Goal: Information Seeking & Learning: Understand process/instructions

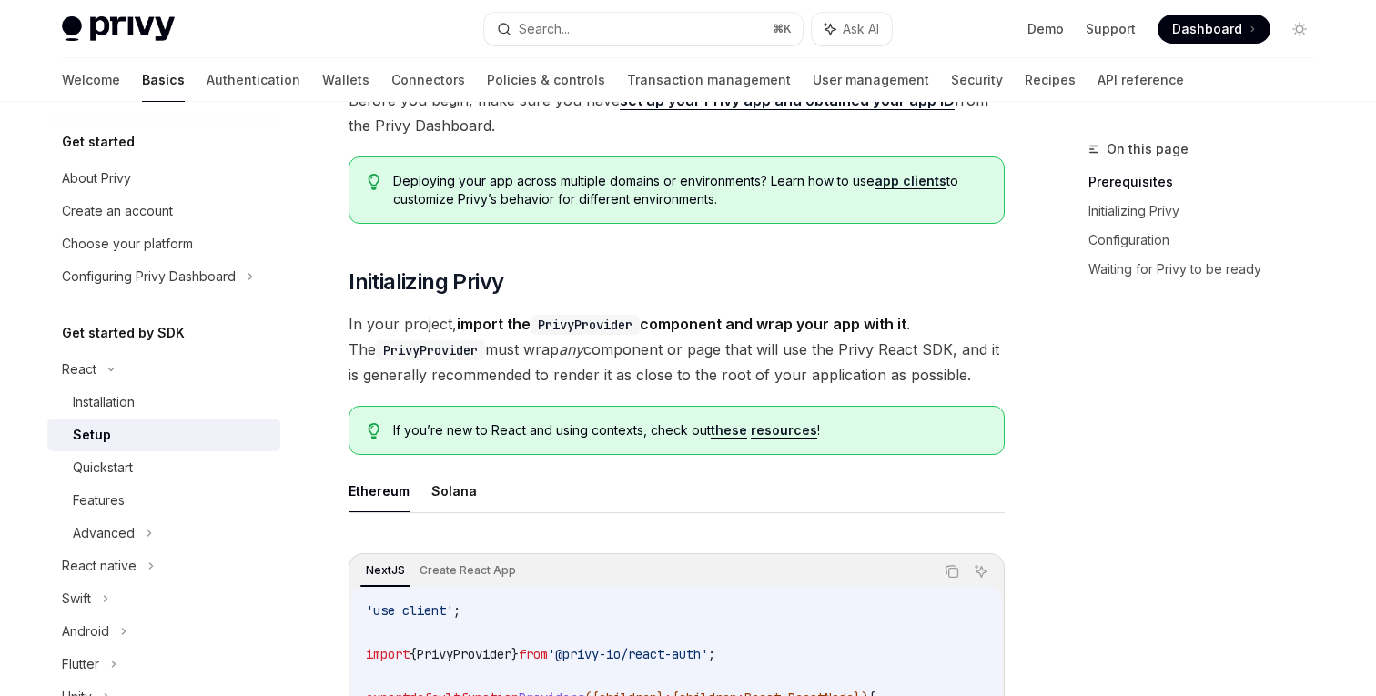
scroll to position [47, 0]
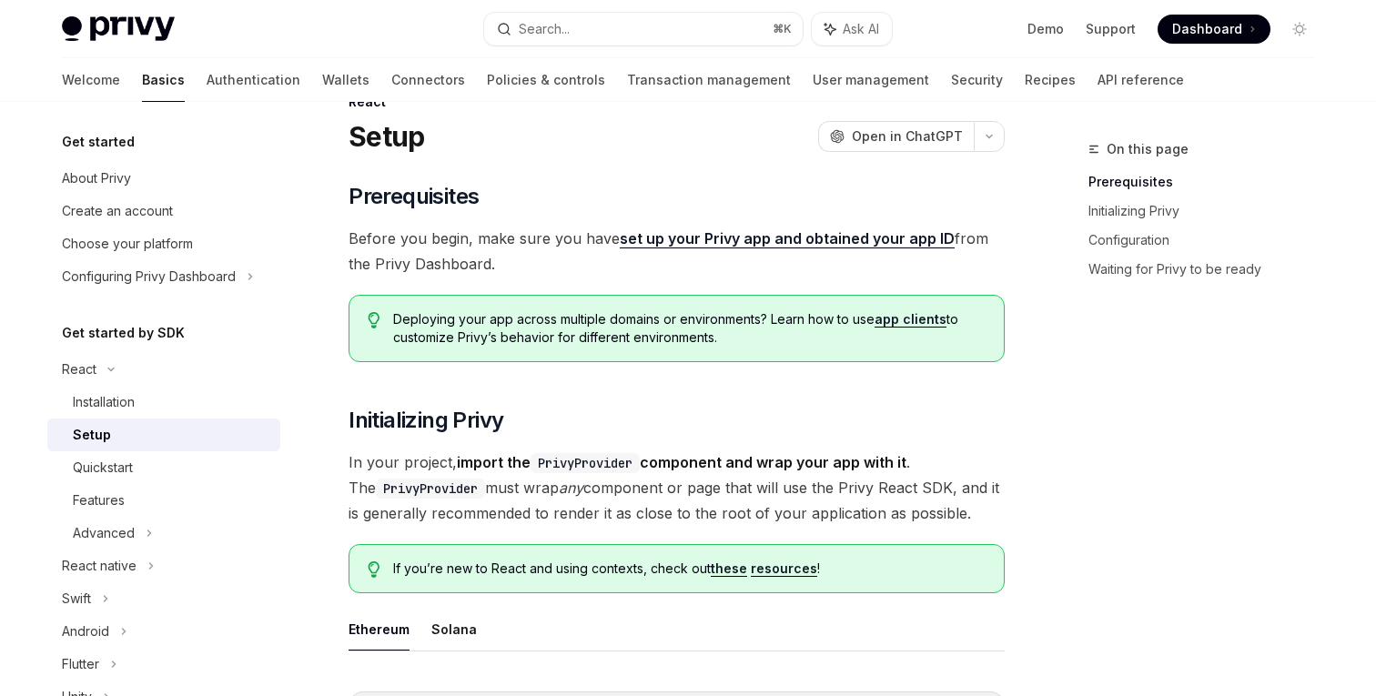
click at [743, 234] on link "set up your Privy app and obtained your app ID" at bounding box center [787, 238] width 335 height 19
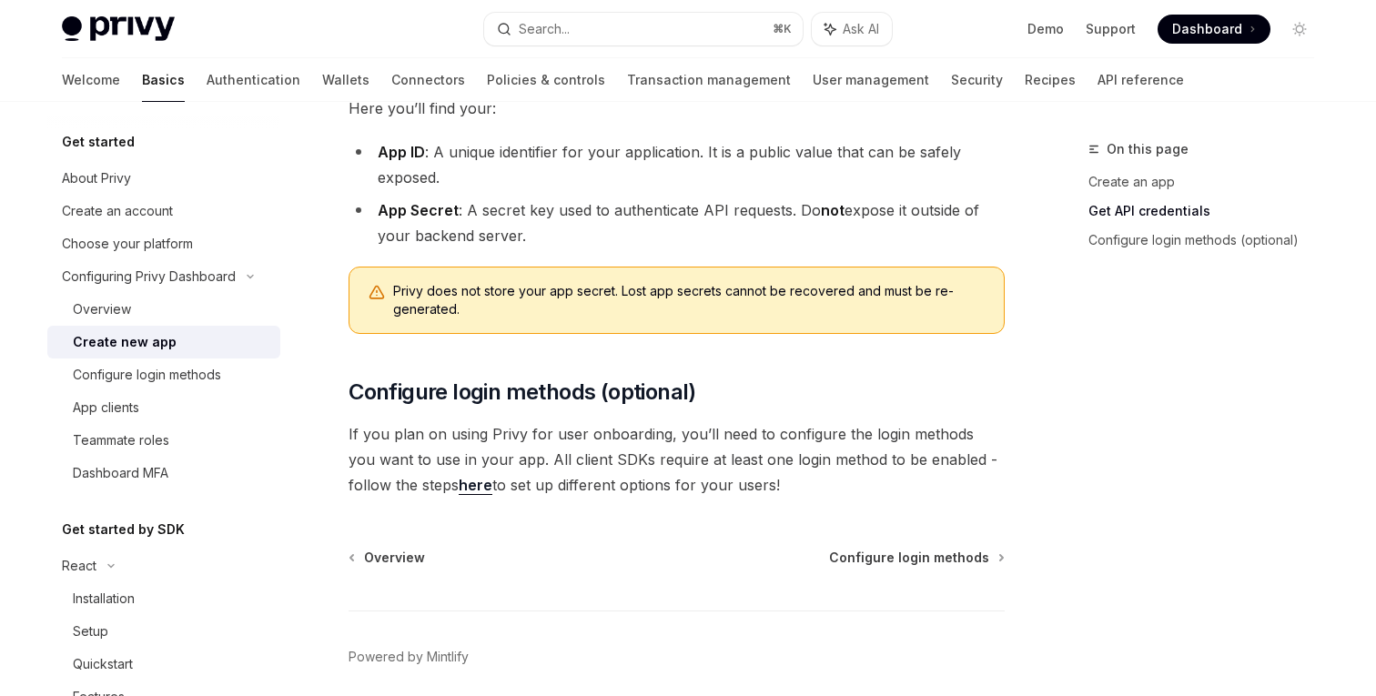
scroll to position [586, 0]
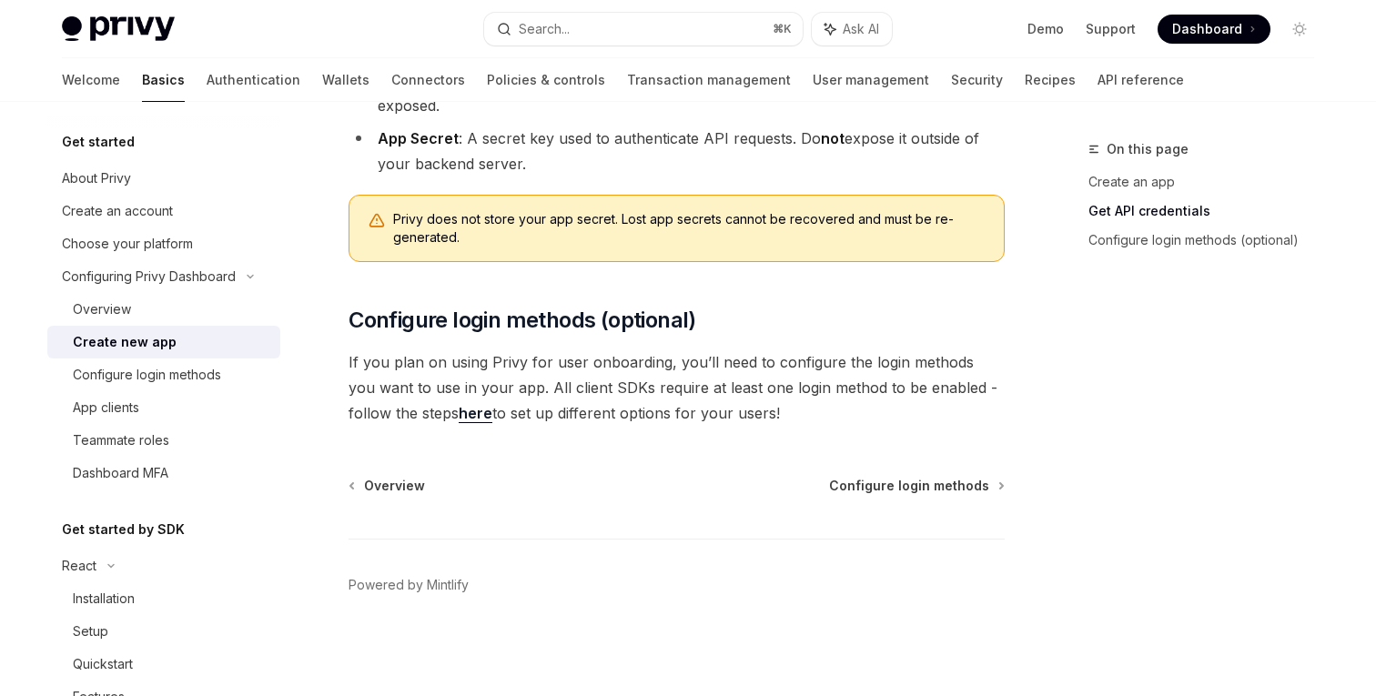
click at [459, 415] on link "here" at bounding box center [476, 413] width 34 height 19
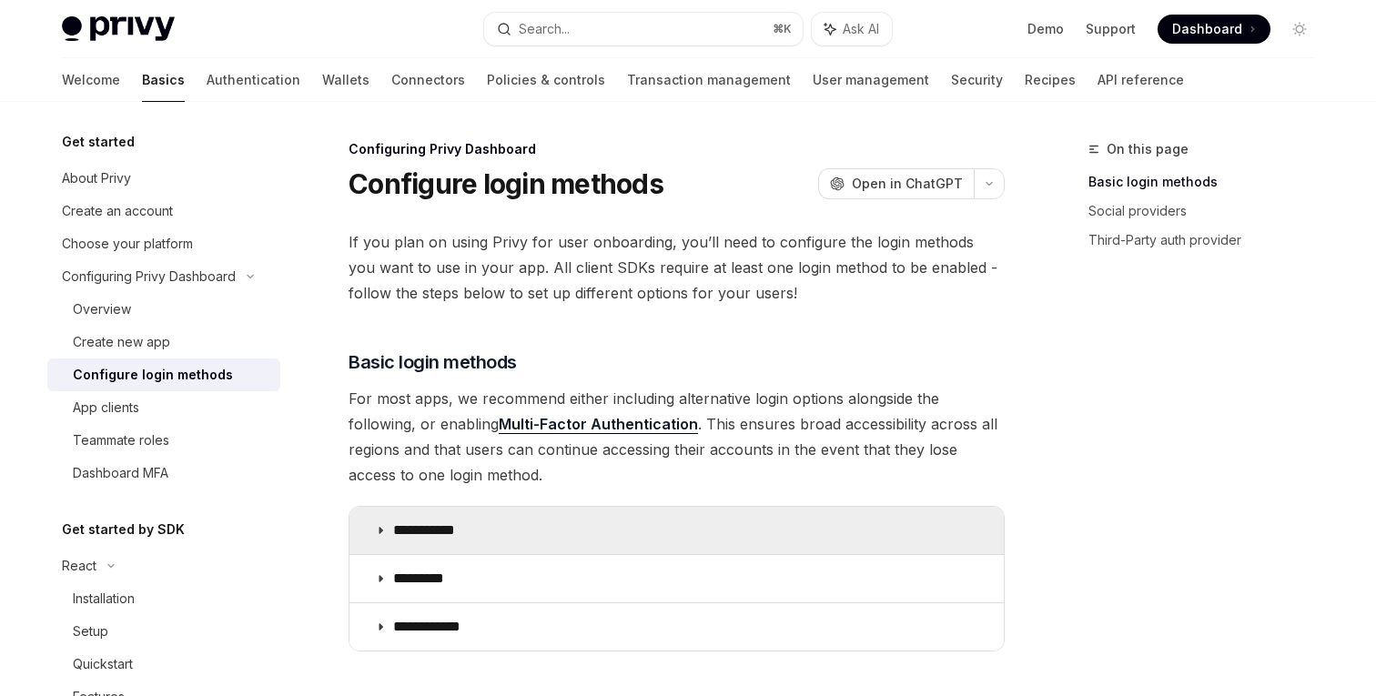
click at [471, 534] on summary "**********" at bounding box center [676, 530] width 654 height 47
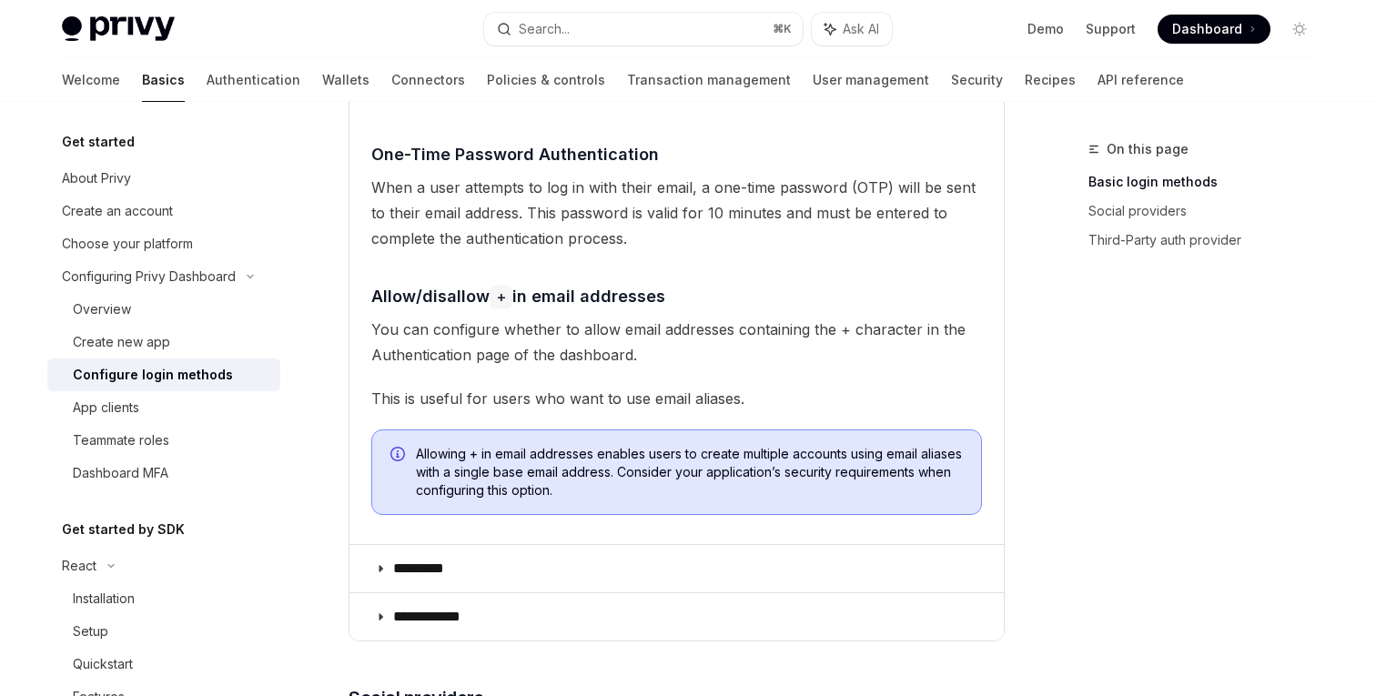
scroll to position [533, 0]
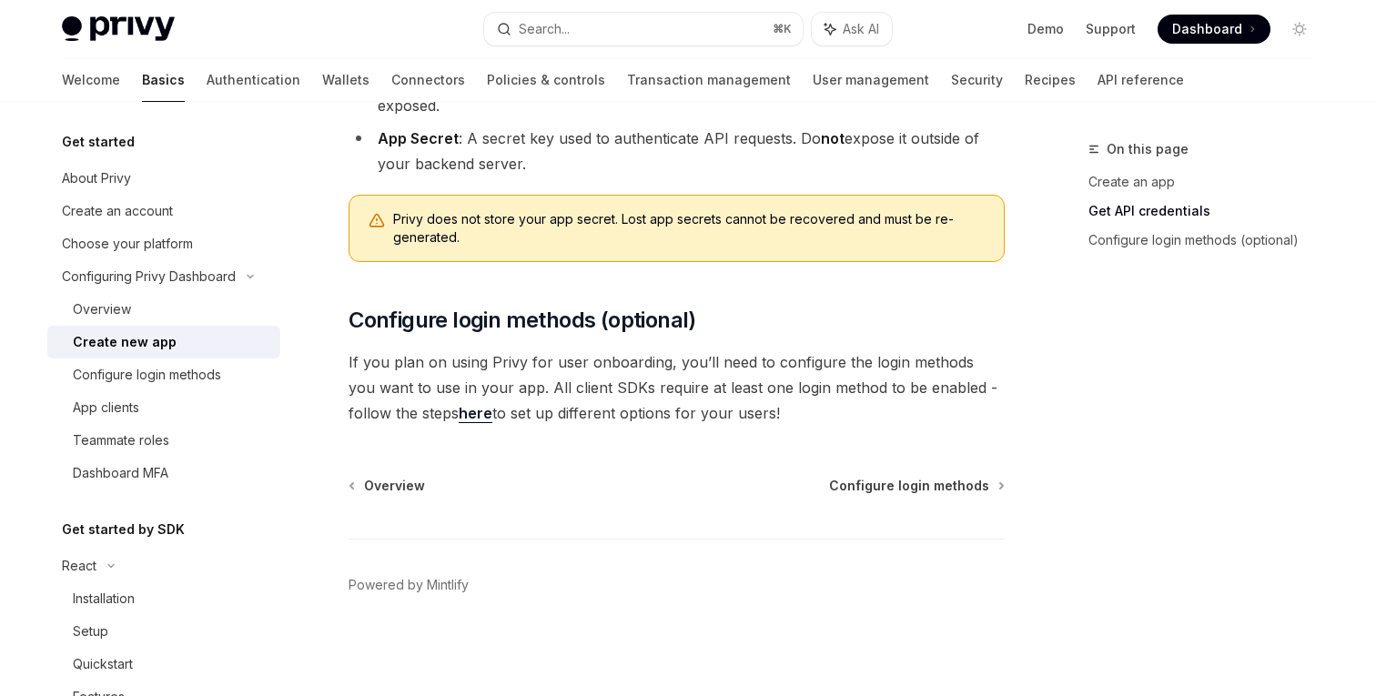
type textarea "*"
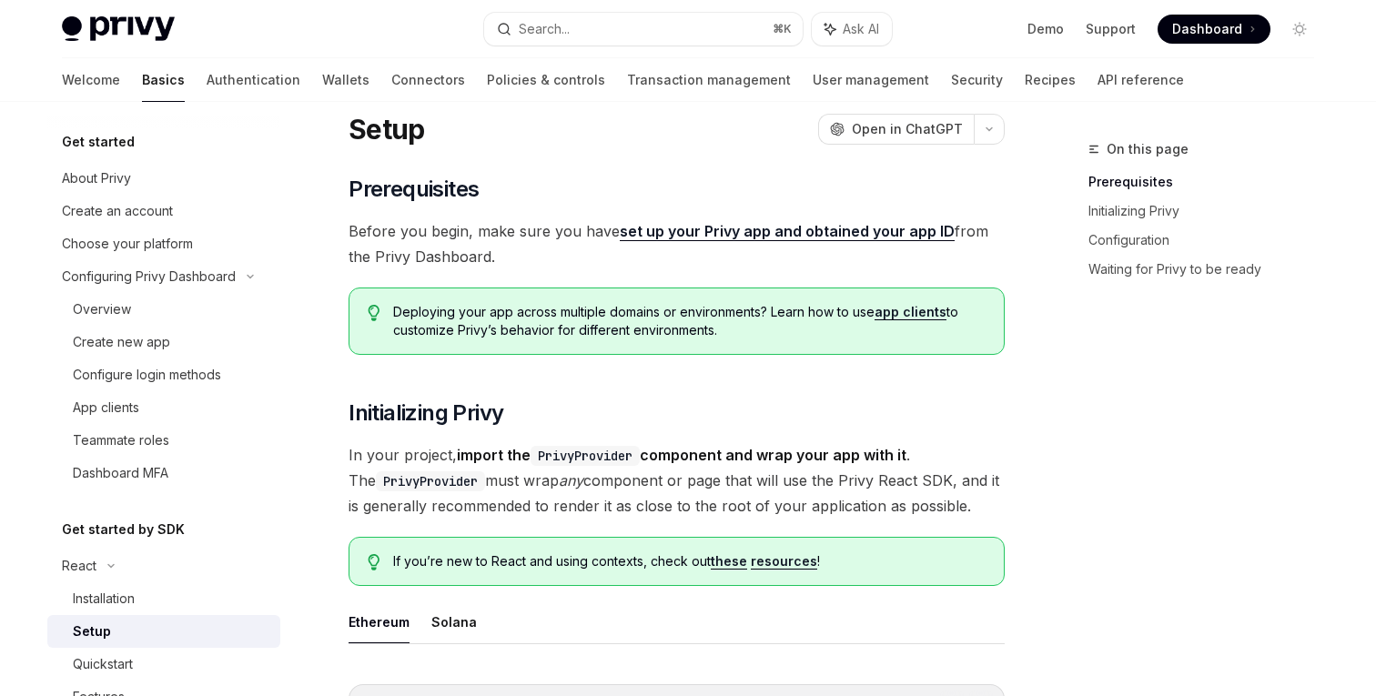
scroll to position [47, 0]
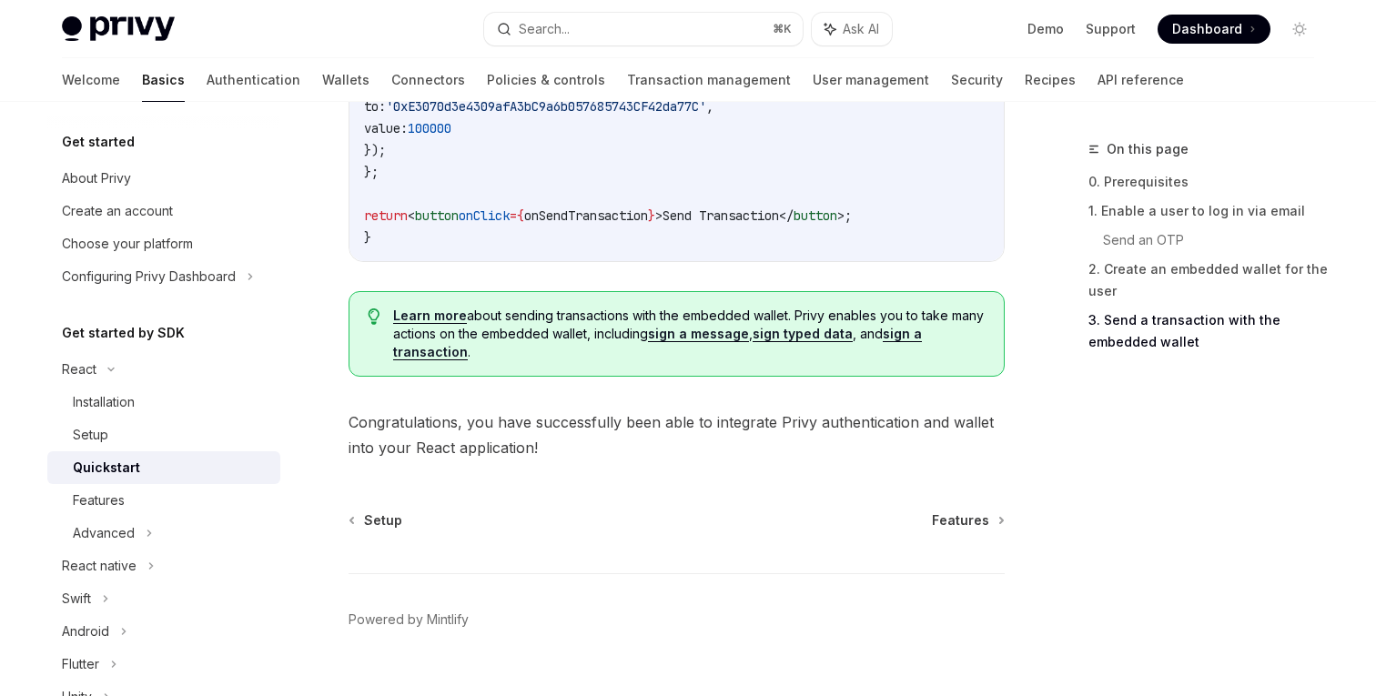
scroll to position [1949, 0]
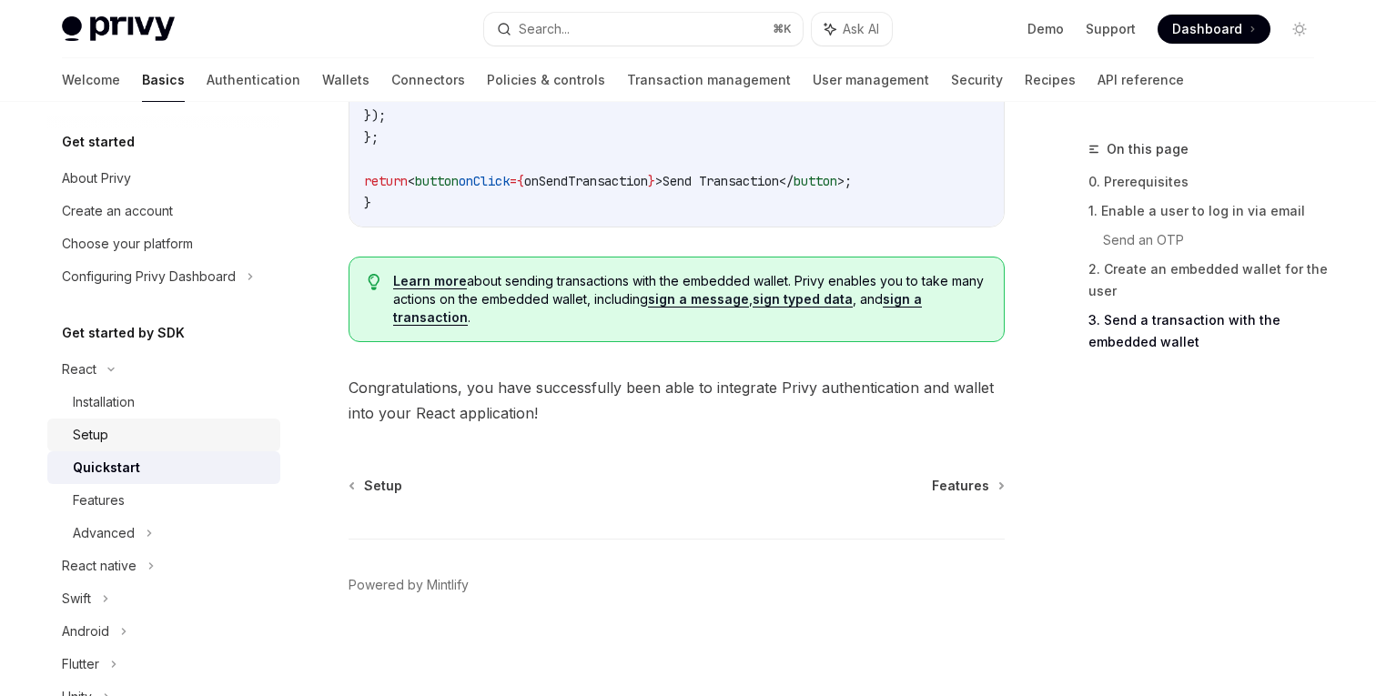
click at [135, 440] on div "Setup" at bounding box center [171, 435] width 197 height 22
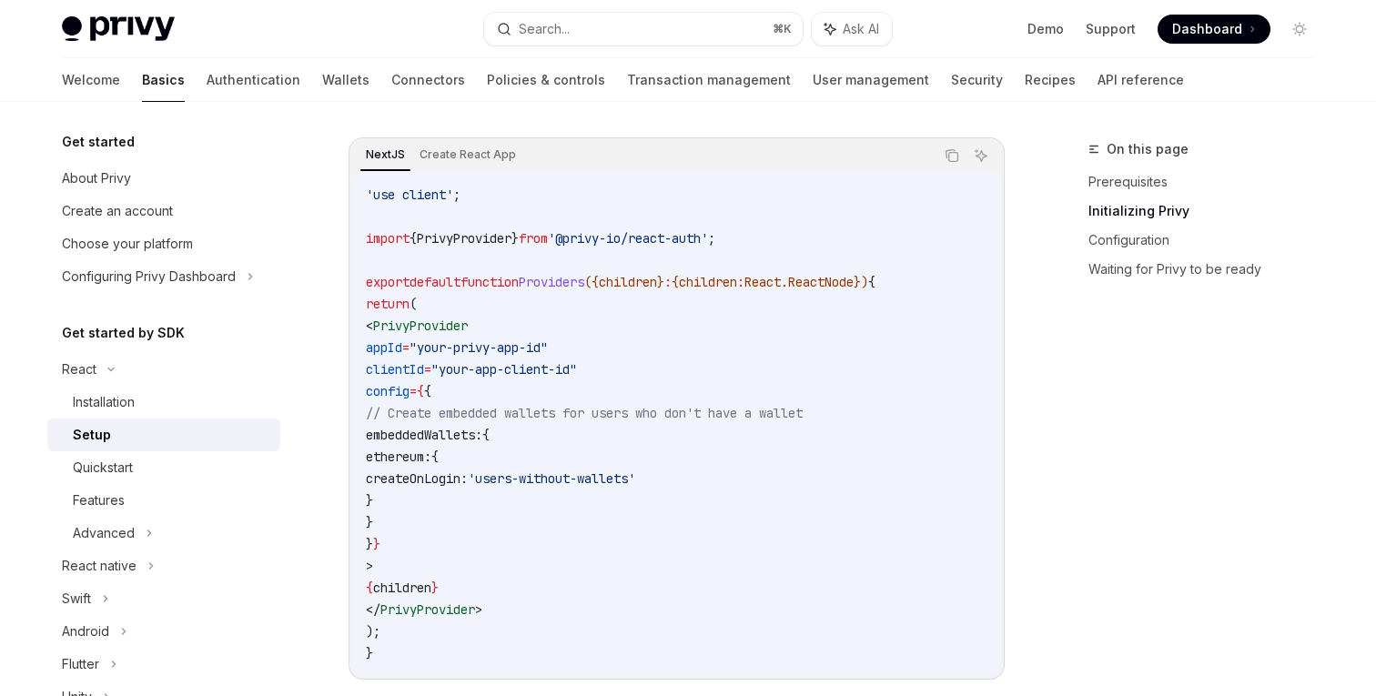
scroll to position [590, 0]
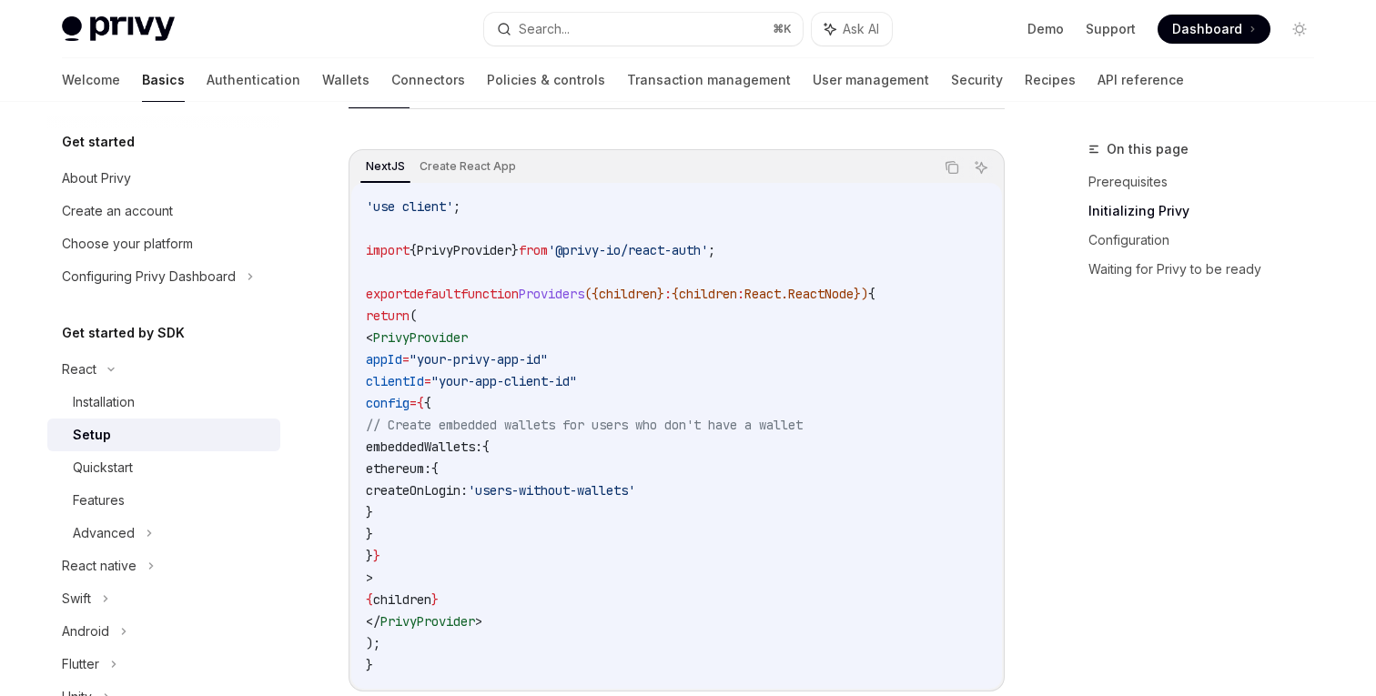
click at [402, 359] on span "appId" at bounding box center [384, 359] width 36 height 16
copy span "appId"
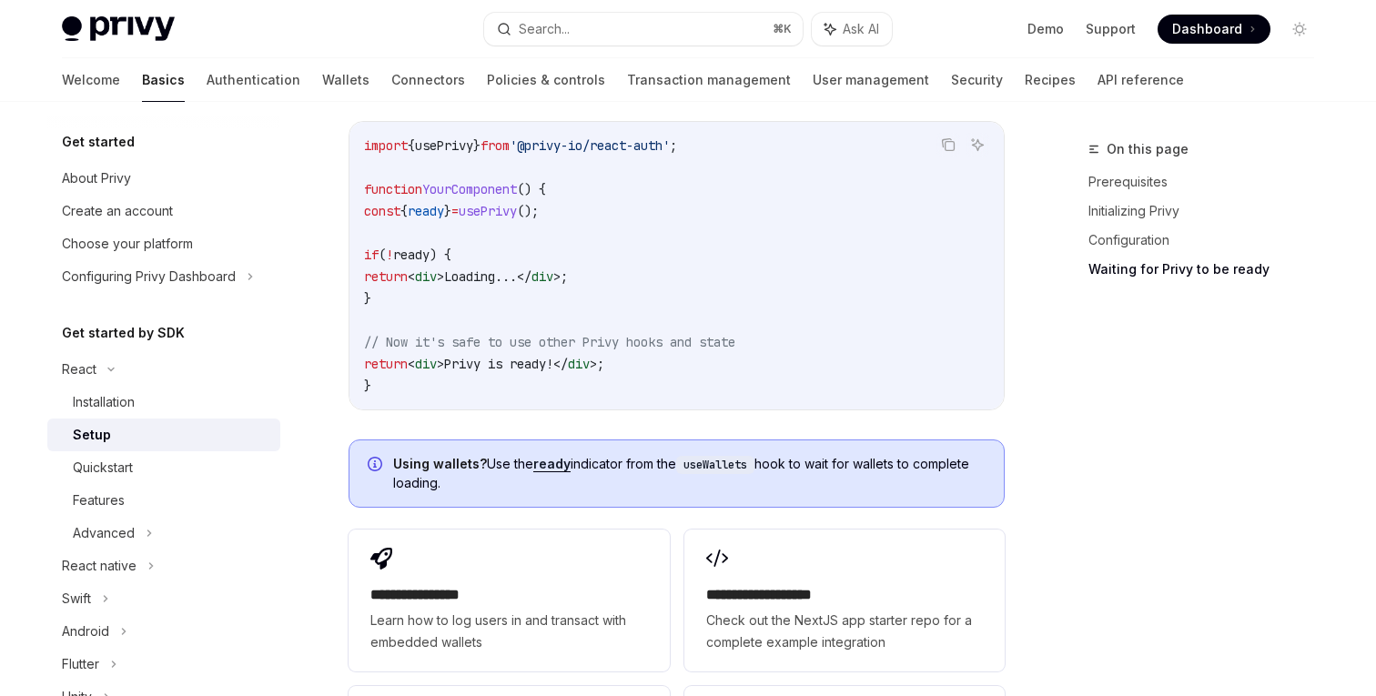
scroll to position [2348, 0]
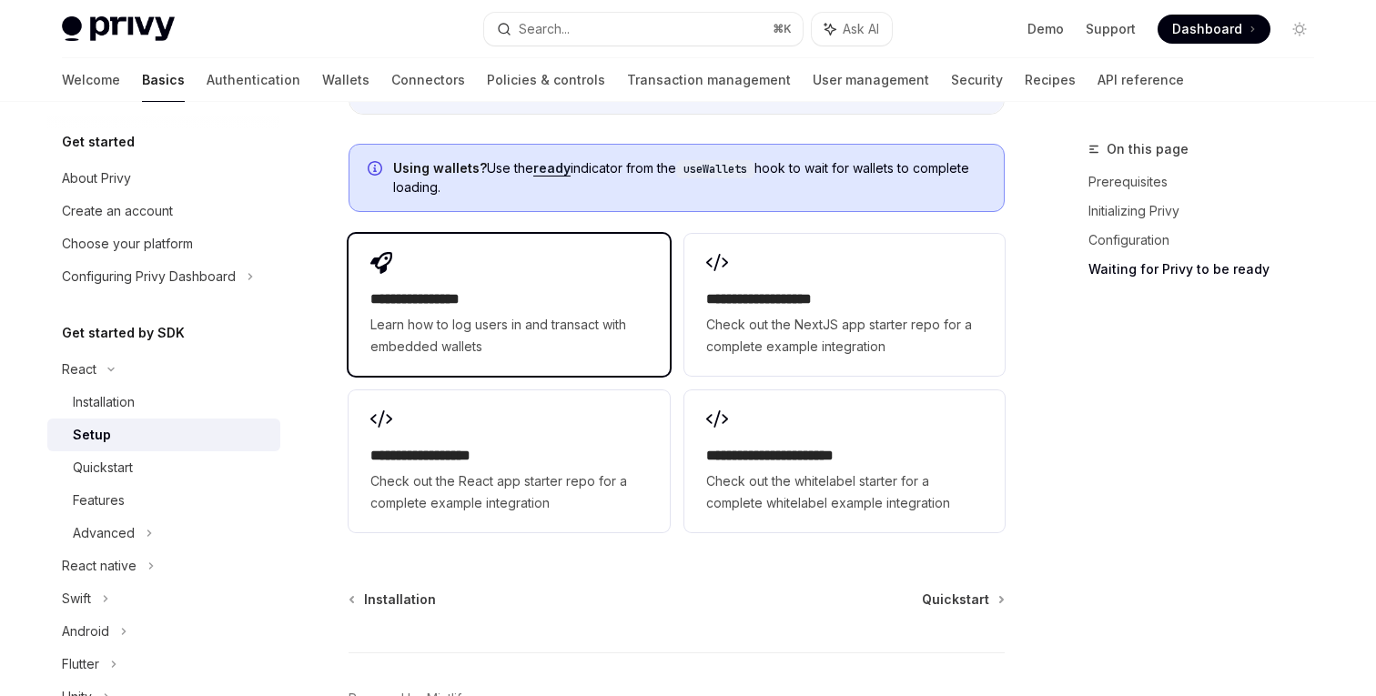
click at [492, 314] on span "Learn how to log users in and transact with embedded wallets" at bounding box center [508, 336] width 277 height 44
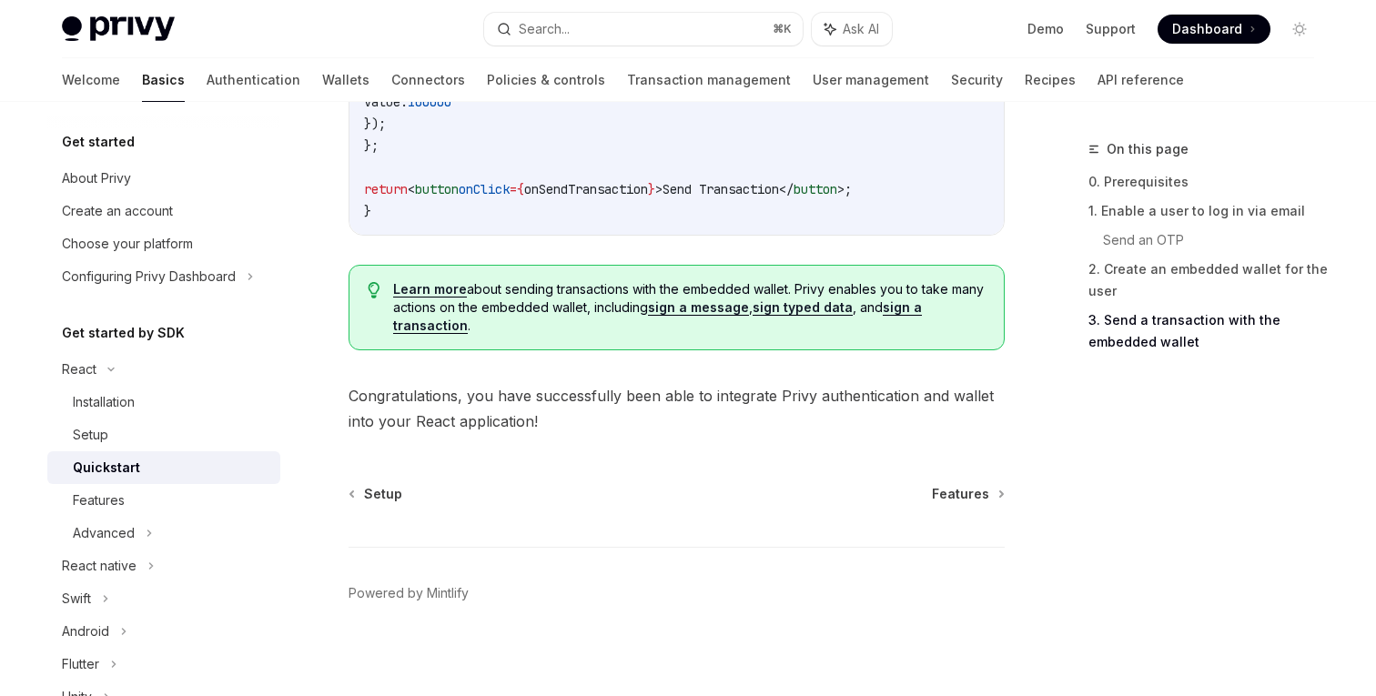
scroll to position [1949, 0]
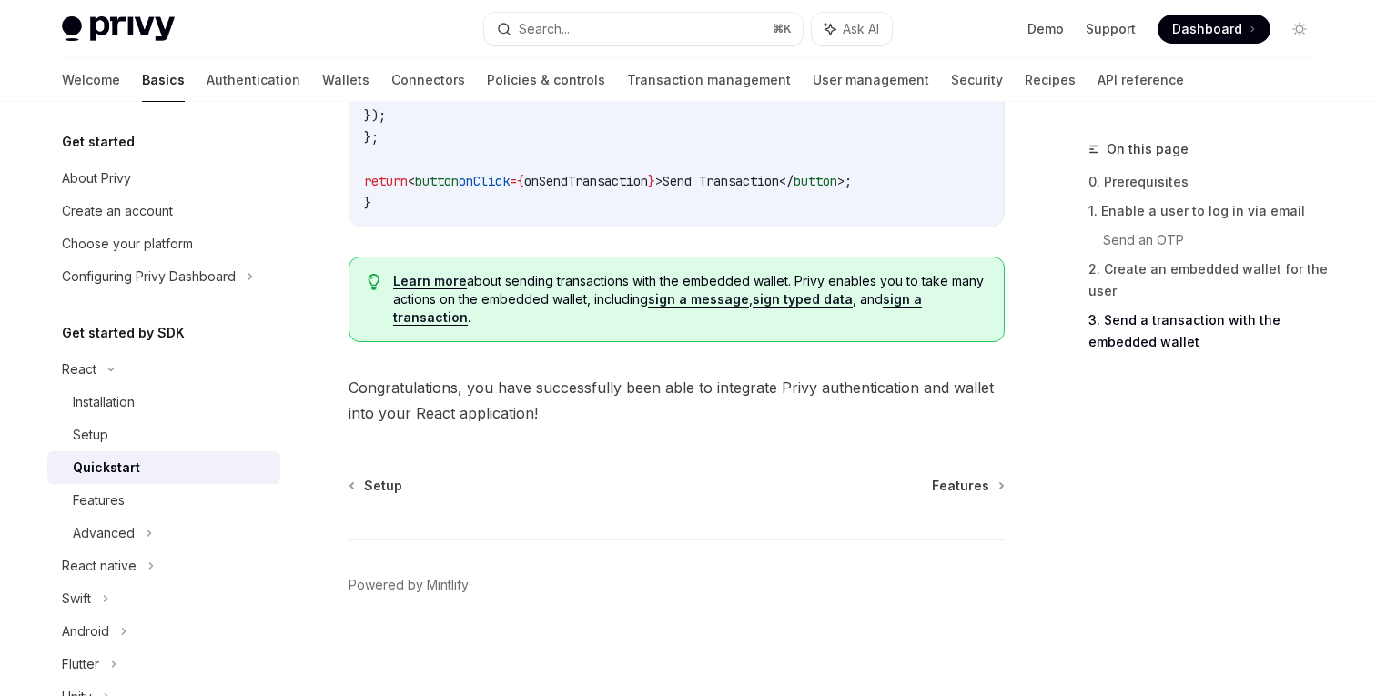
type textarea "*"
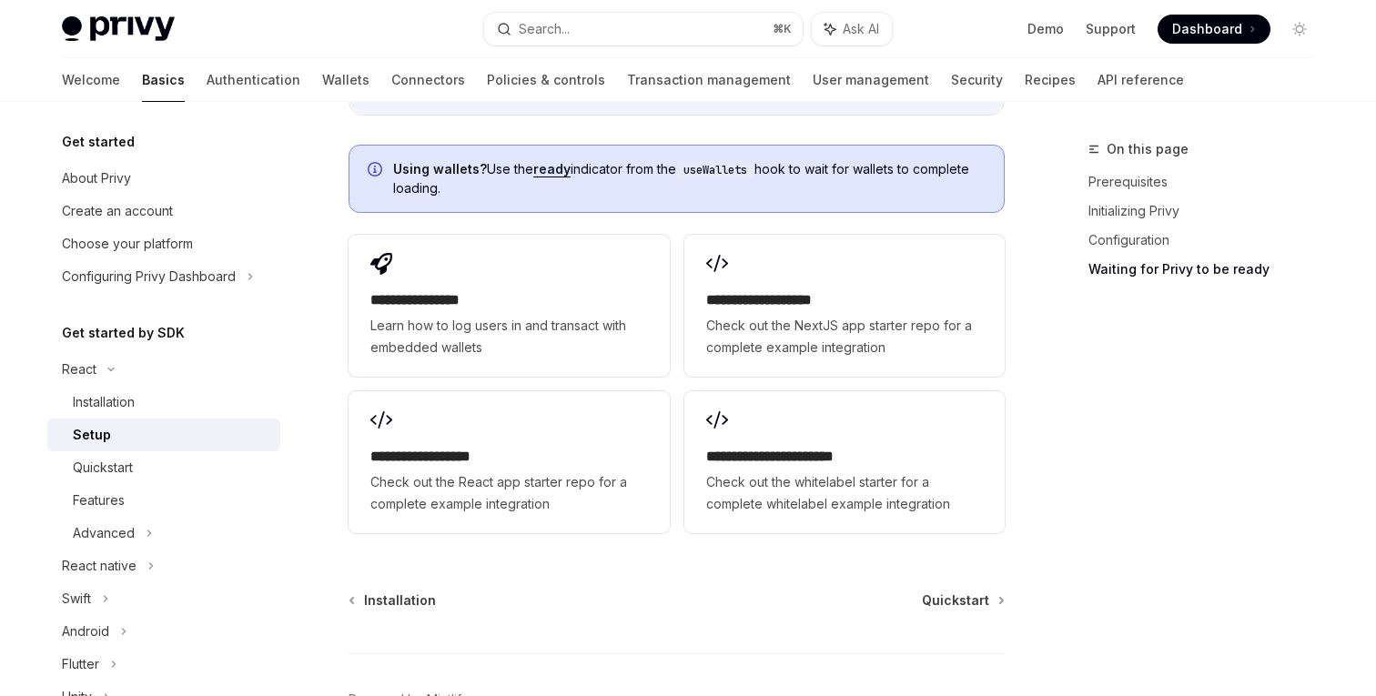
scroll to position [2348, 0]
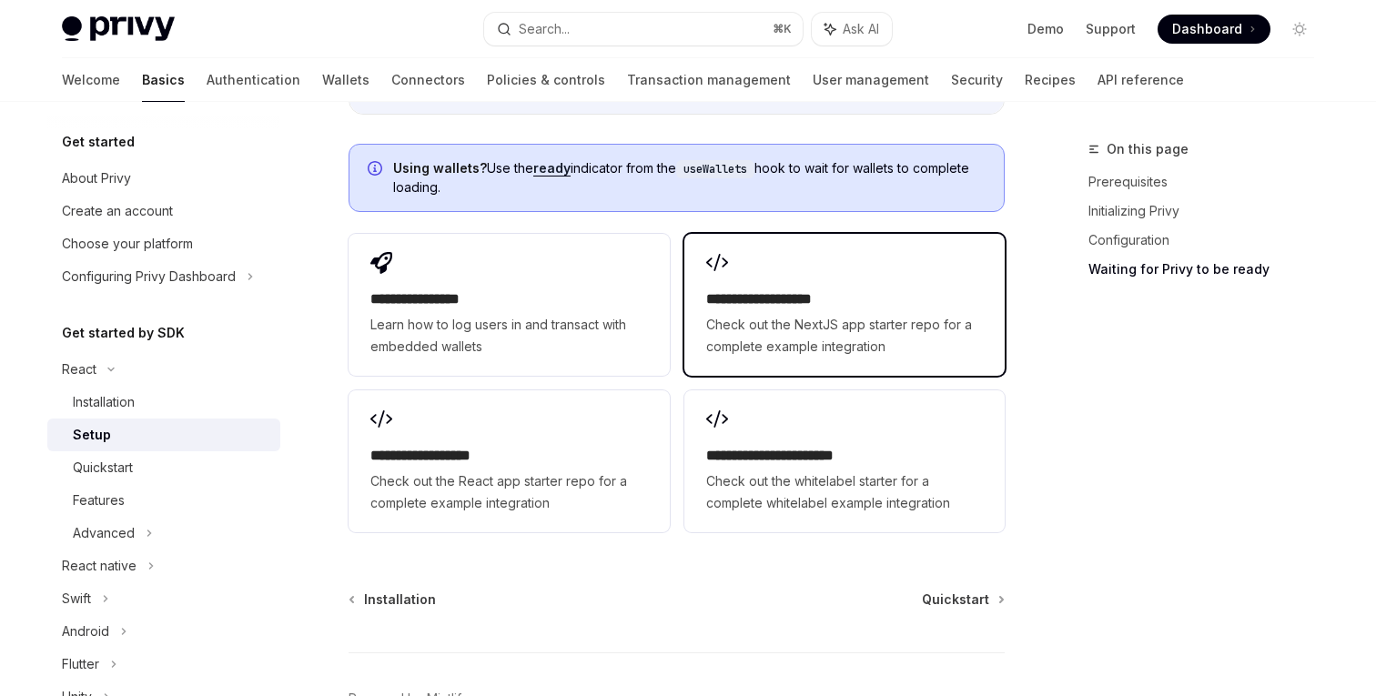
click at [767, 289] on h2 "**********" at bounding box center [844, 300] width 277 height 22
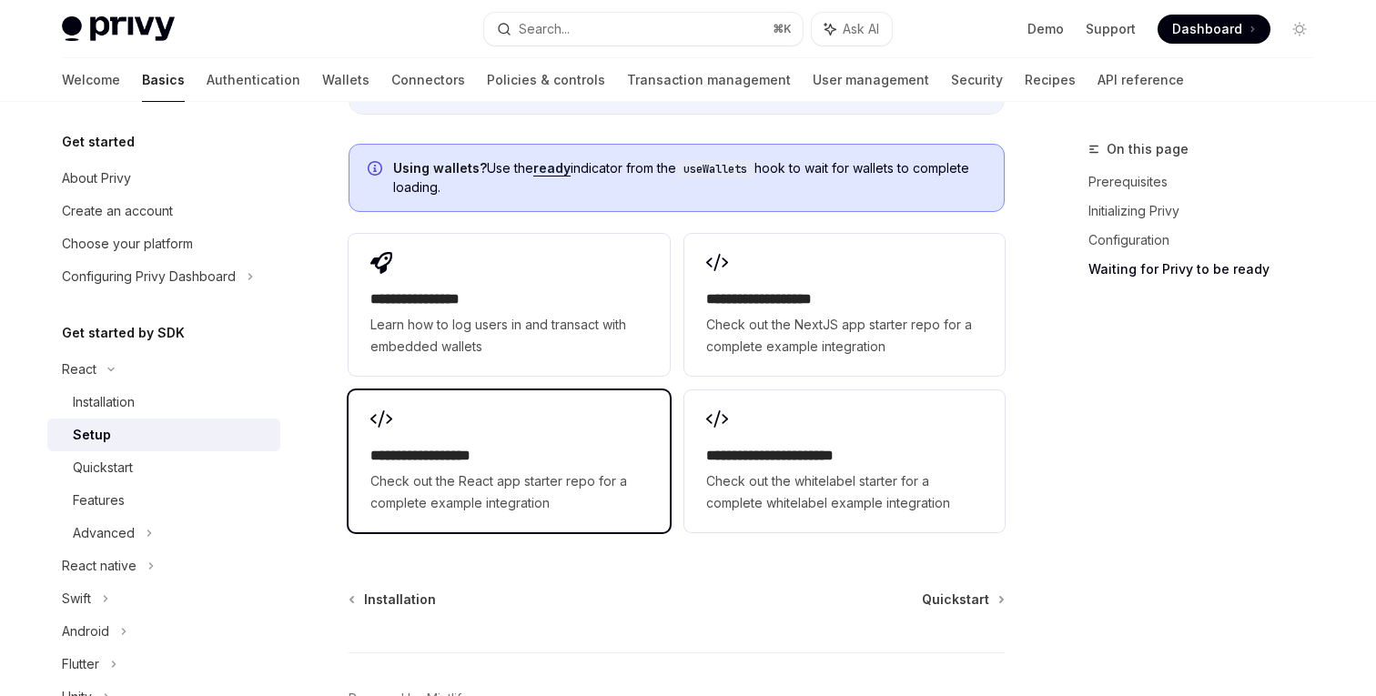
click at [623, 390] on div "**********" at bounding box center [509, 461] width 320 height 142
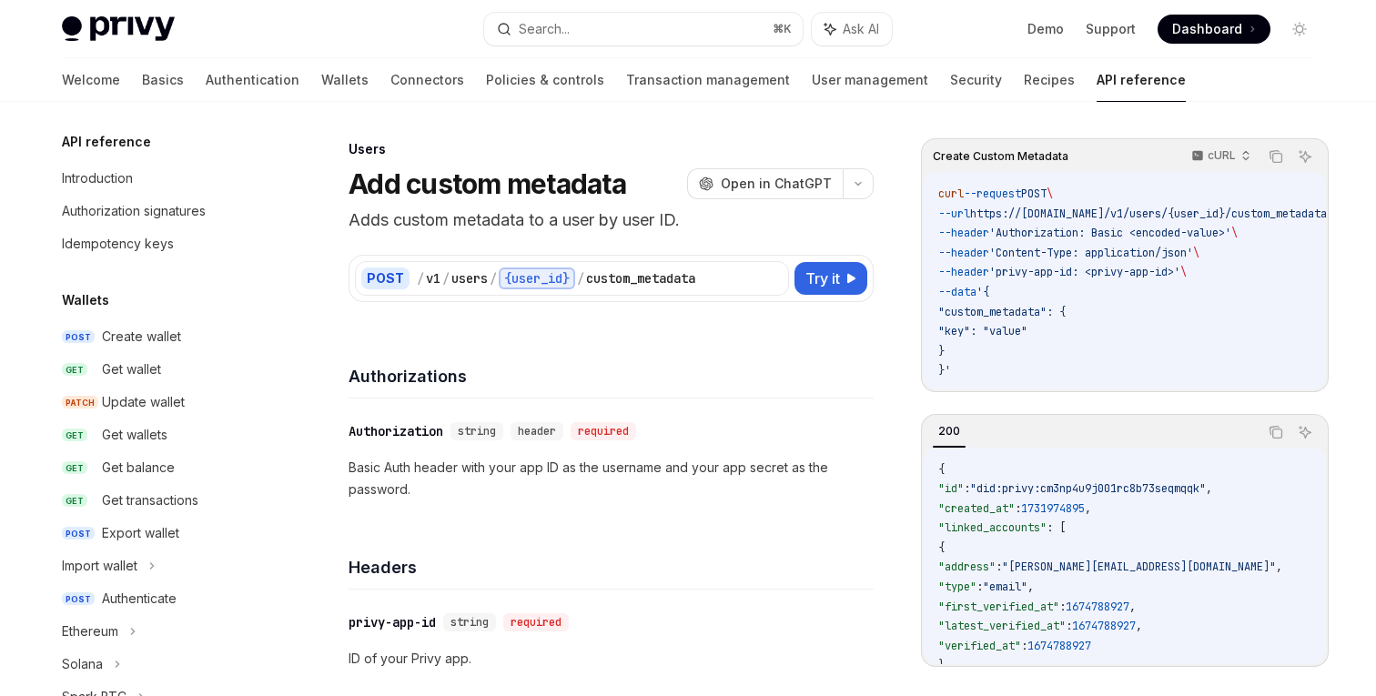
click at [617, 33] on button "Search... ⌘ K" at bounding box center [643, 29] width 319 height 33
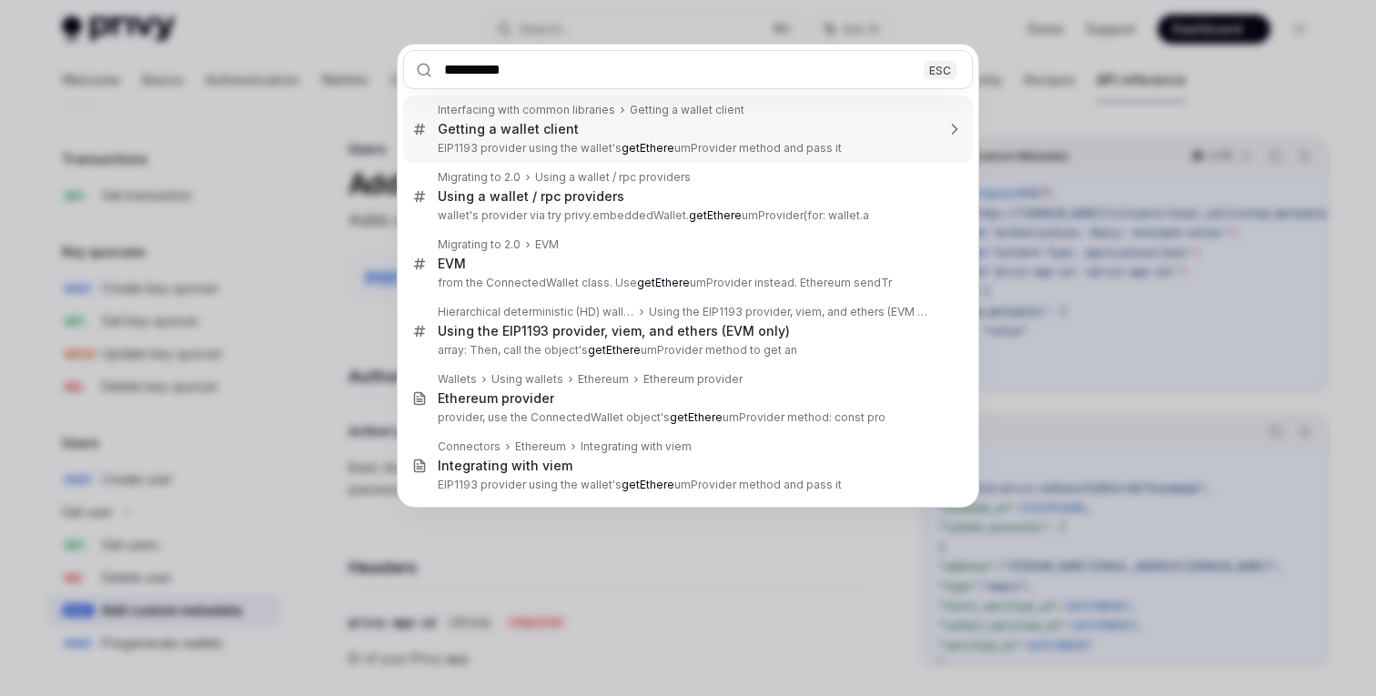
type input "**********"
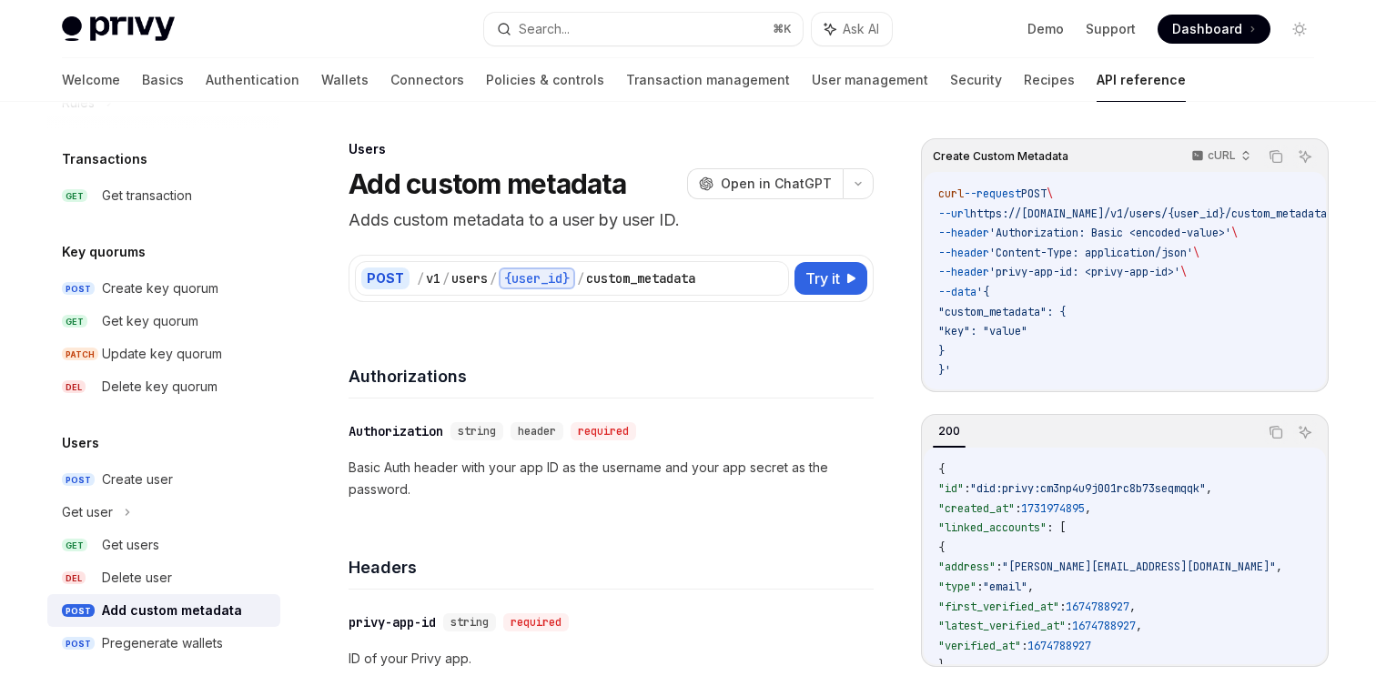
type textarea "*"
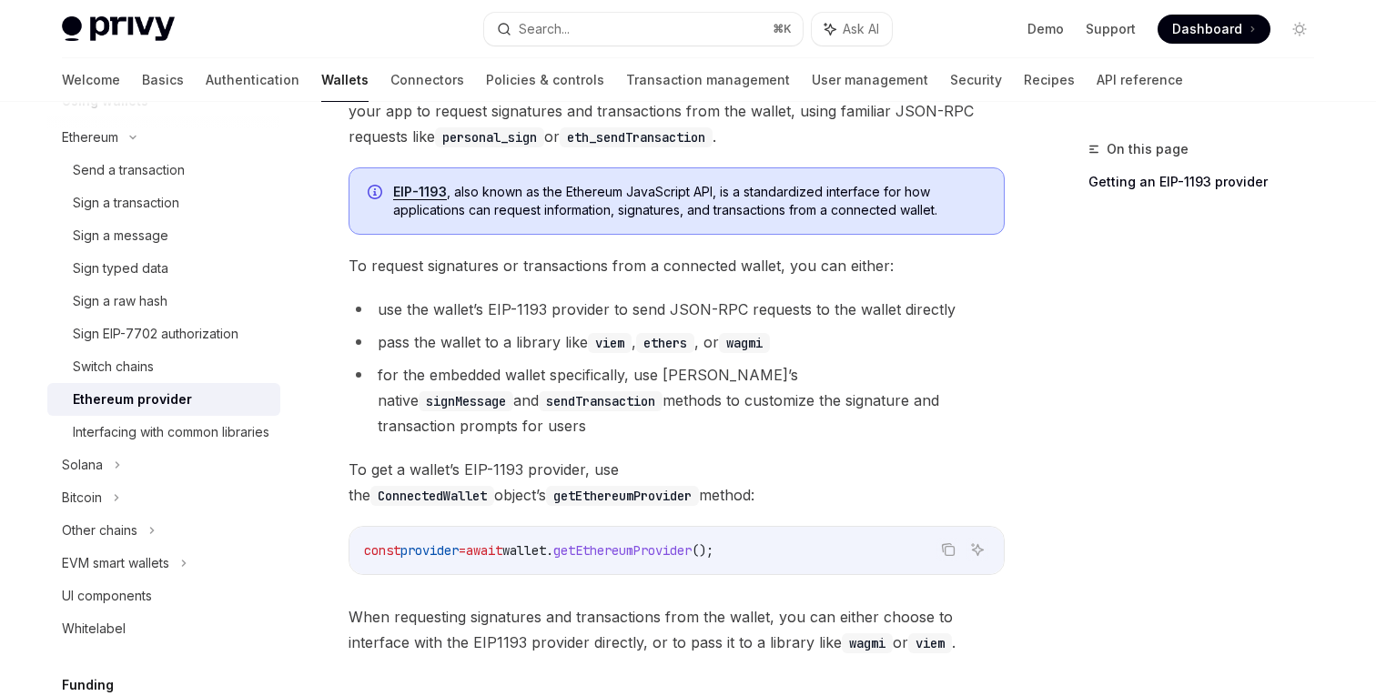
scroll to position [204, 0]
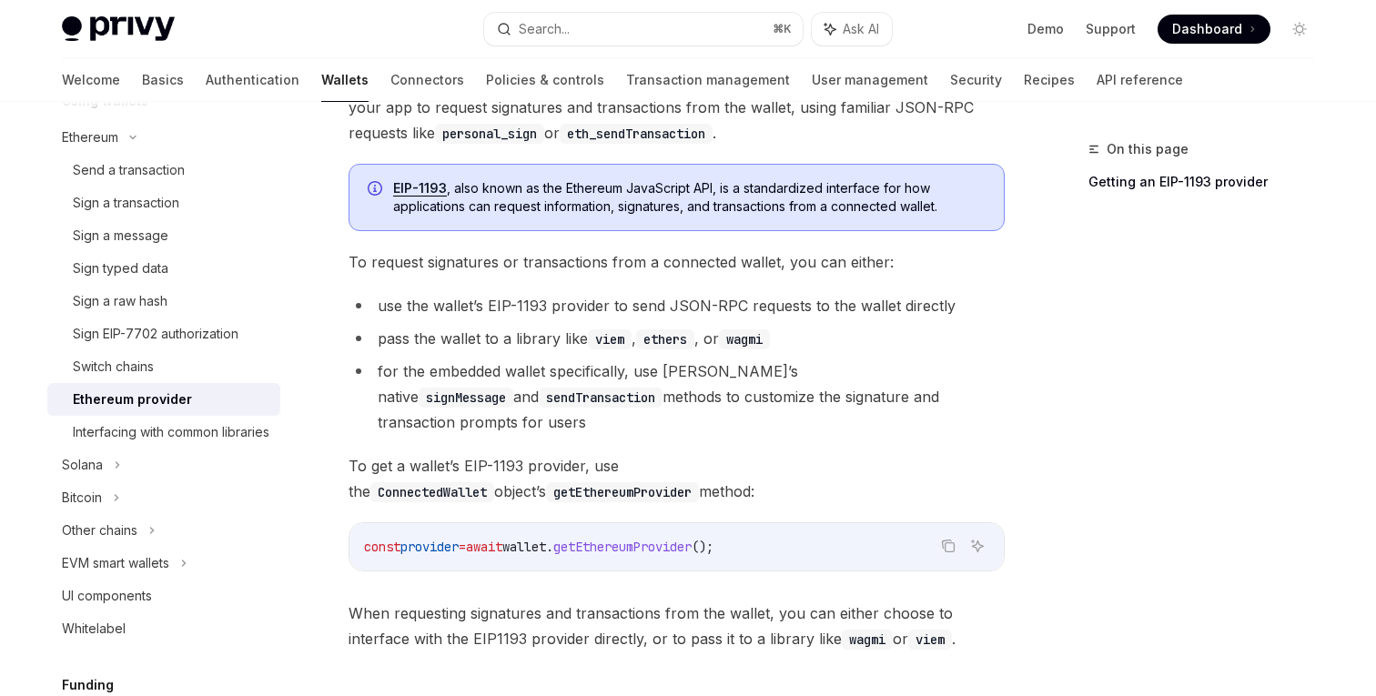
click at [546, 539] on span "wallet" at bounding box center [524, 547] width 44 height 16
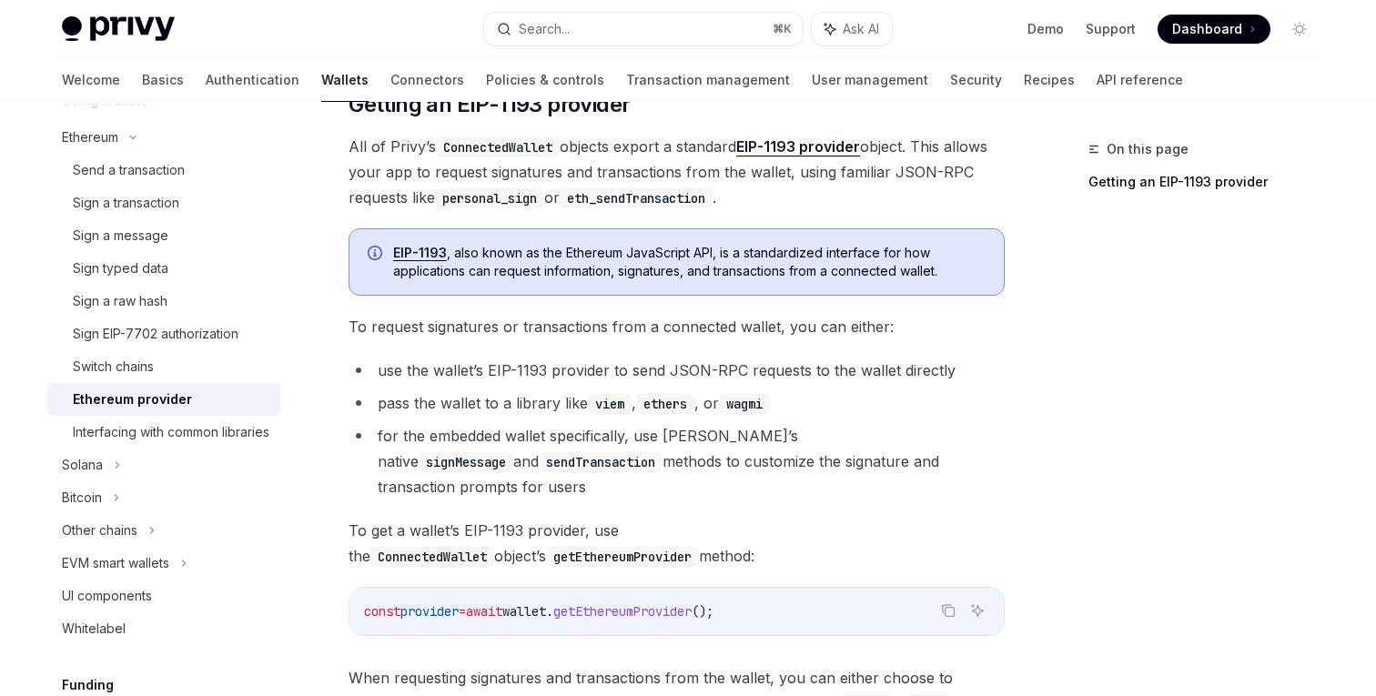
scroll to position [96, 0]
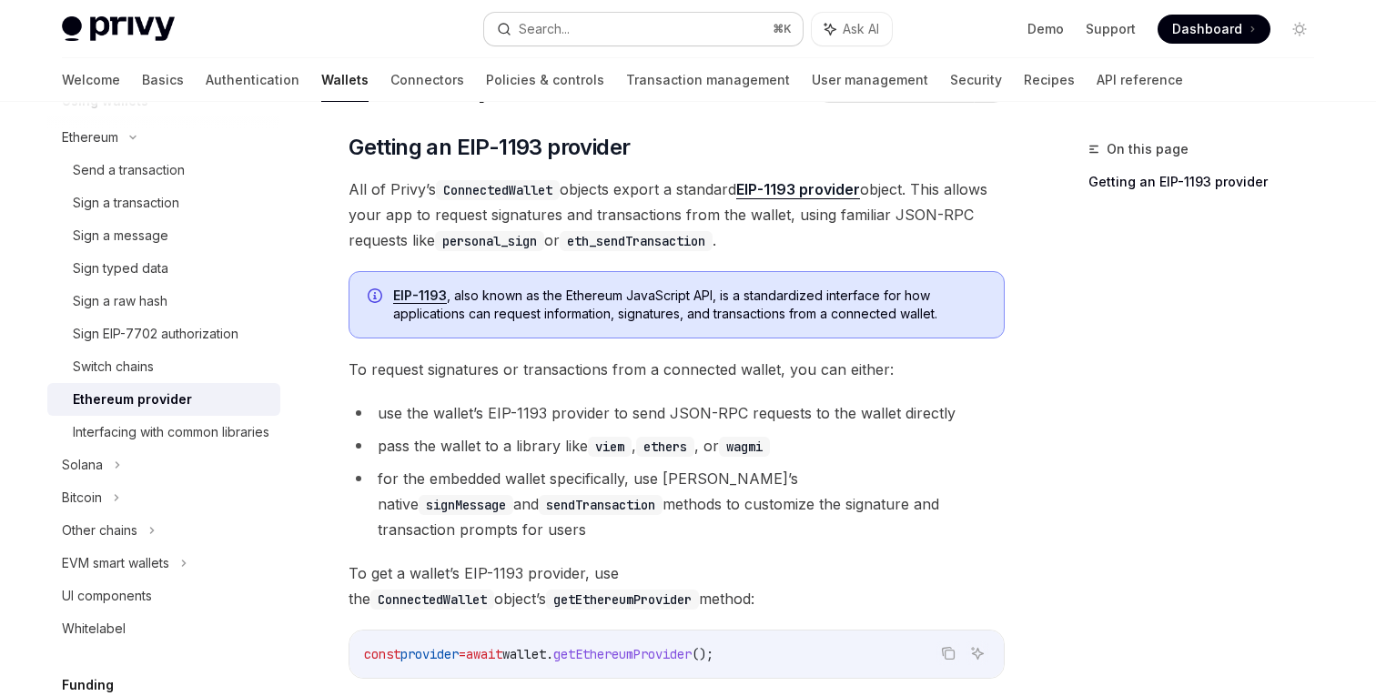
click at [569, 16] on button "Search... ⌘ K" at bounding box center [643, 29] width 319 height 33
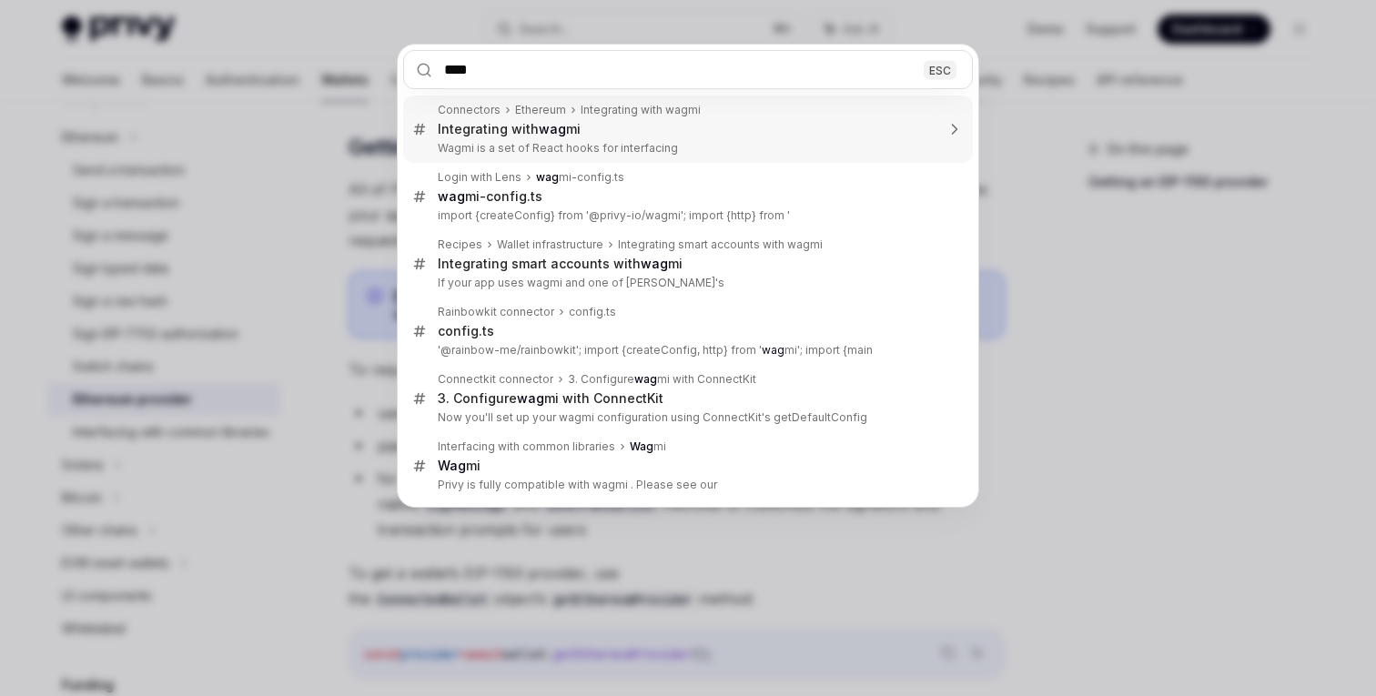
type input "*****"
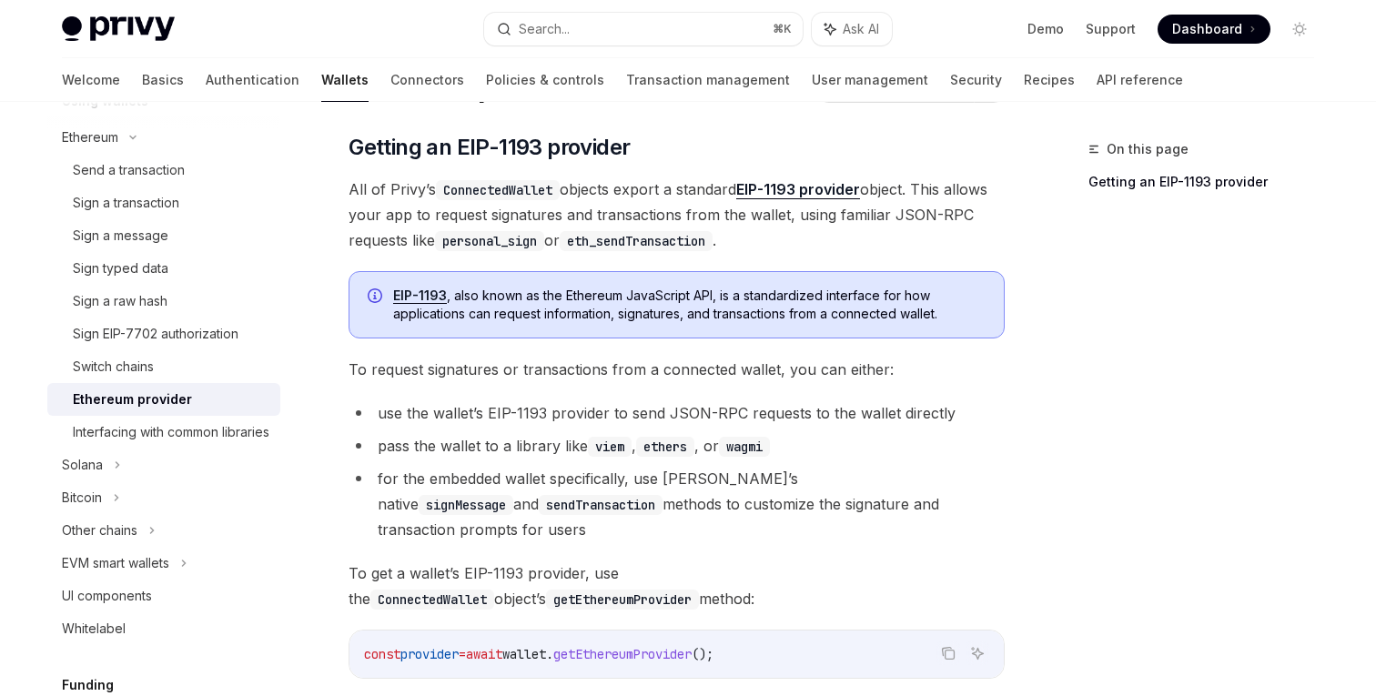
type textarea "*"
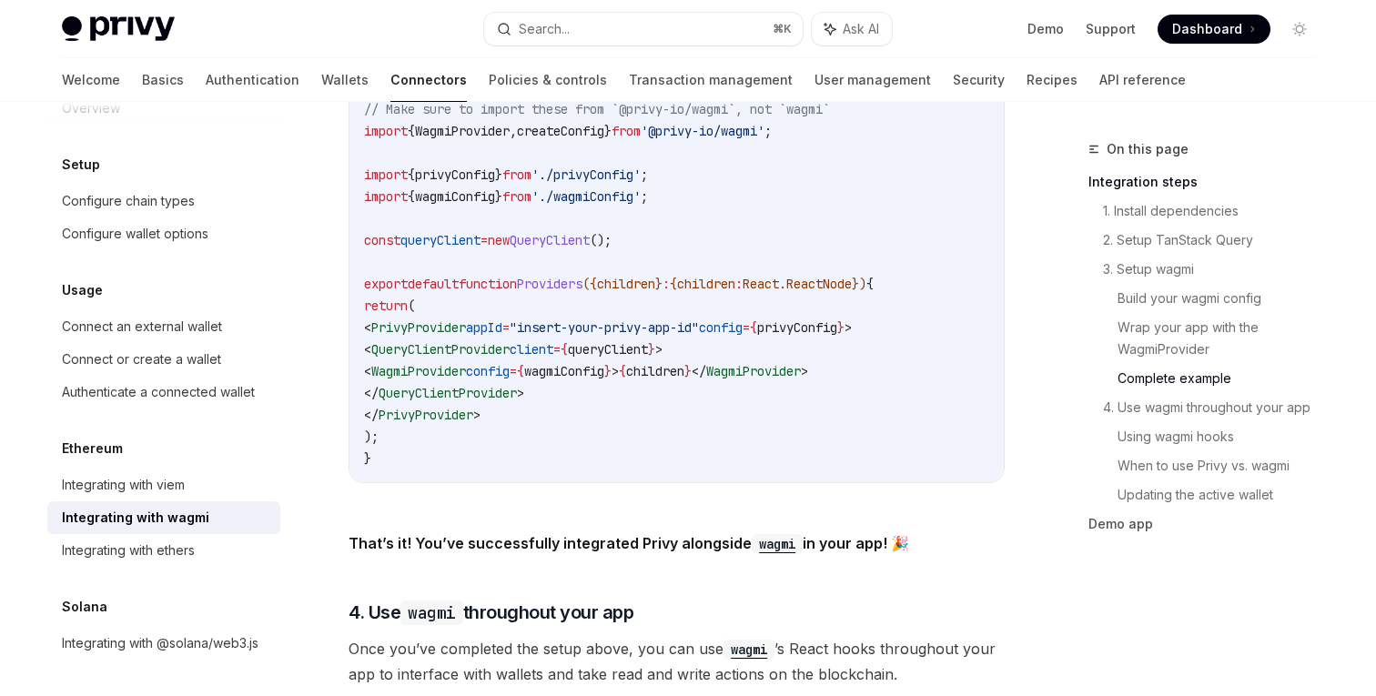
scroll to position [3570, 0]
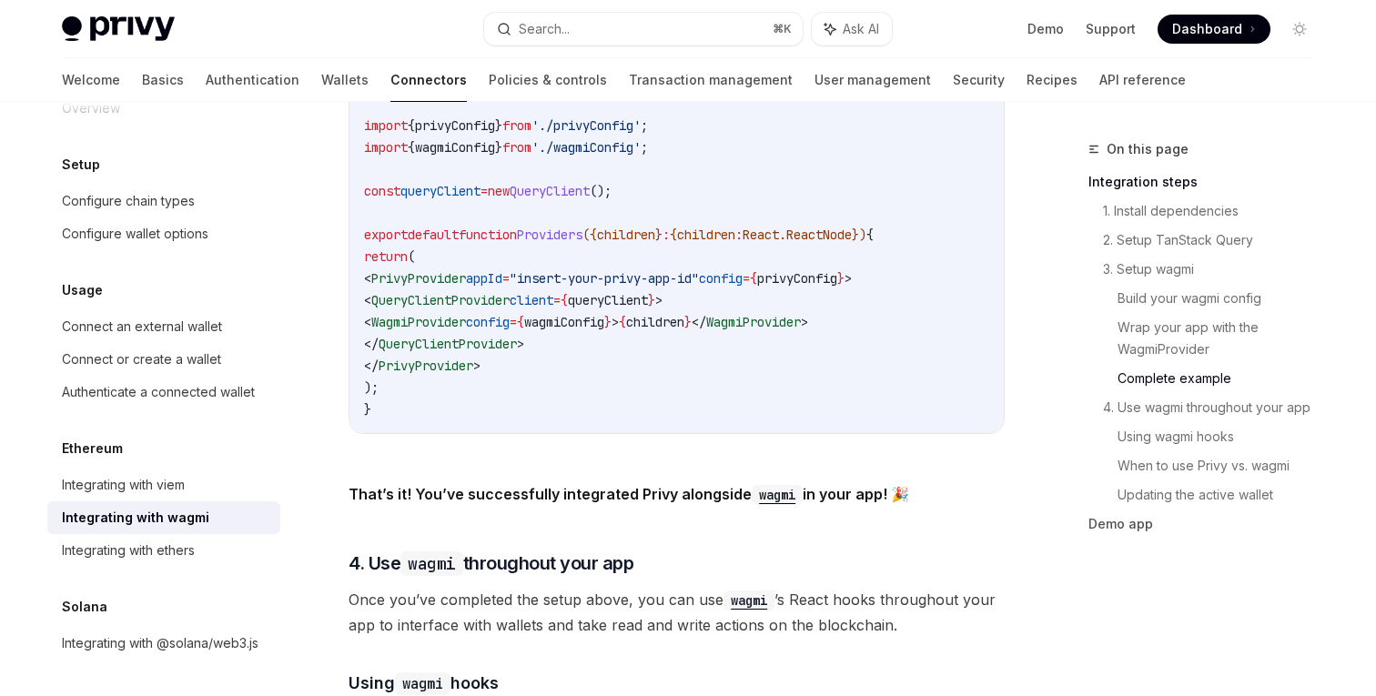
click at [466, 314] on span "WagmiProvider" at bounding box center [418, 322] width 95 height 16
copy span "WagmiProvider"
click at [604, 314] on span "wagmiConfig" at bounding box center [564, 322] width 80 height 16
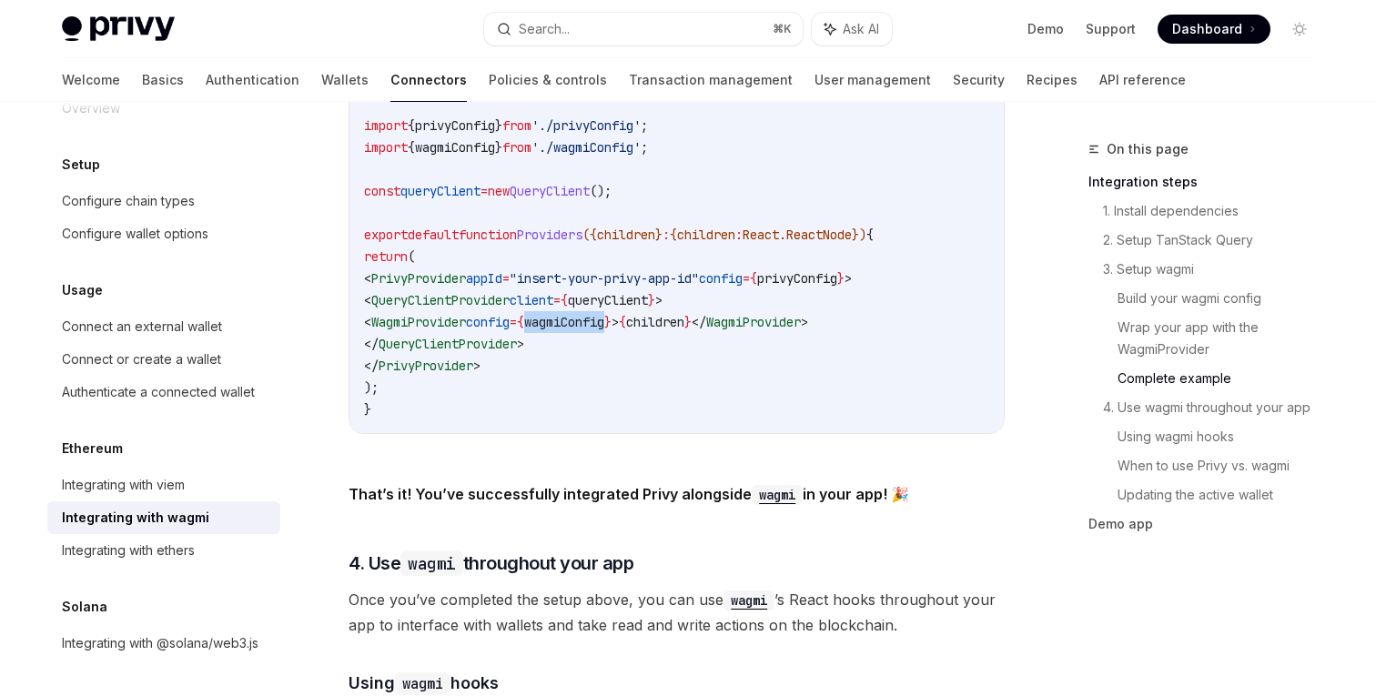
click at [604, 314] on span "wagmiConfig" at bounding box center [564, 322] width 80 height 16
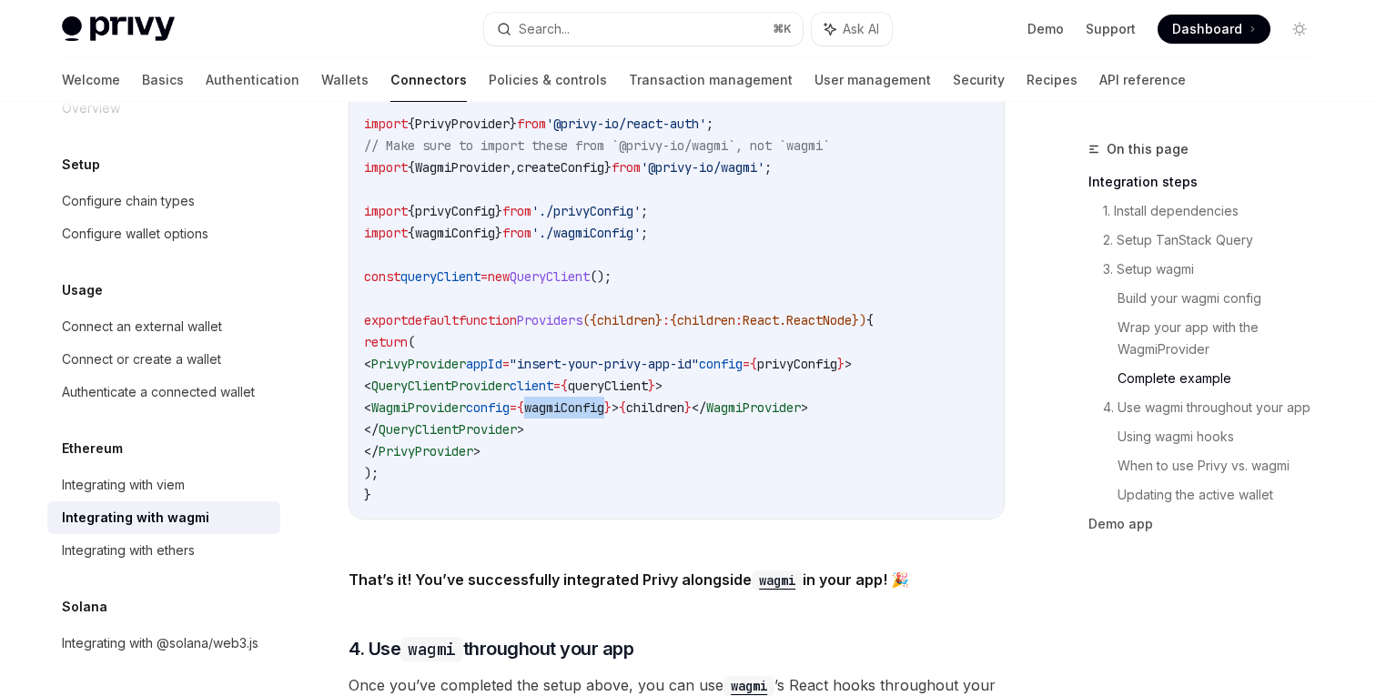
scroll to position [3460, 0]
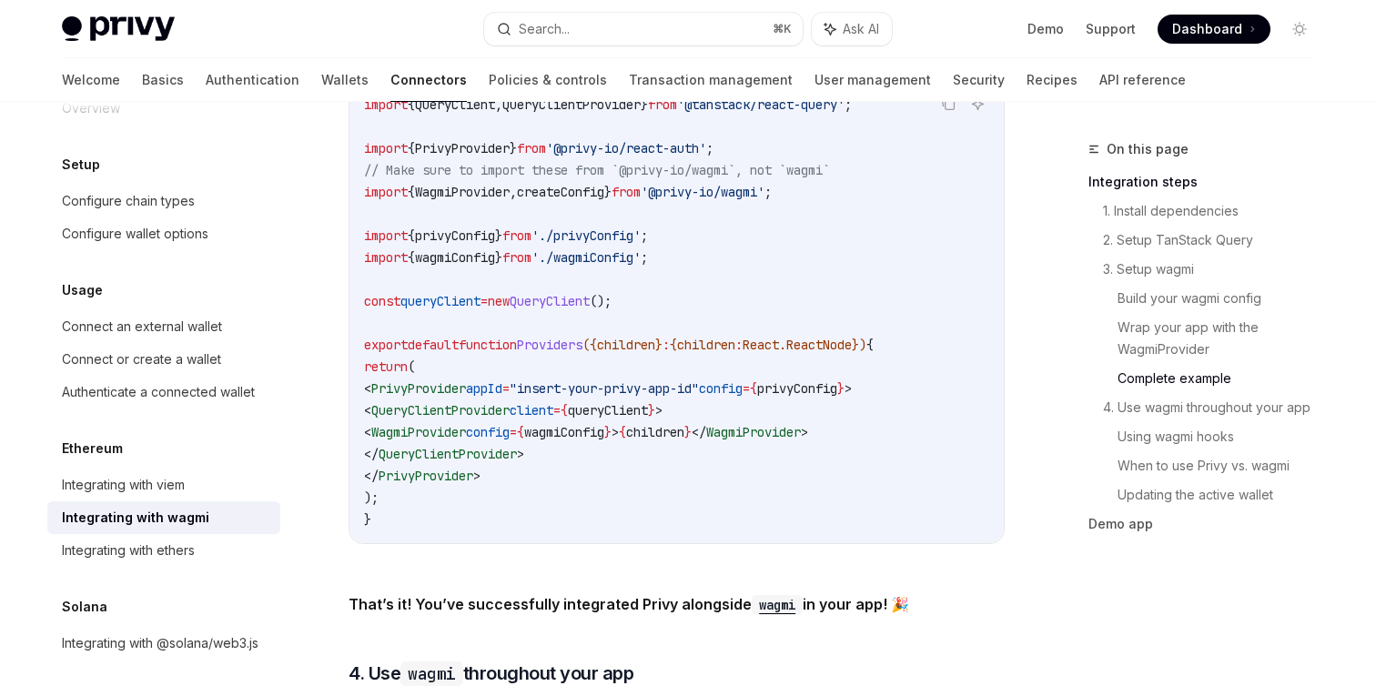
click at [487, 228] on span "privyConfig" at bounding box center [455, 236] width 80 height 16
click at [478, 249] on span "wagmiConfig" at bounding box center [455, 257] width 80 height 16
click at [480, 184] on span "WagmiProvider" at bounding box center [462, 192] width 95 height 16
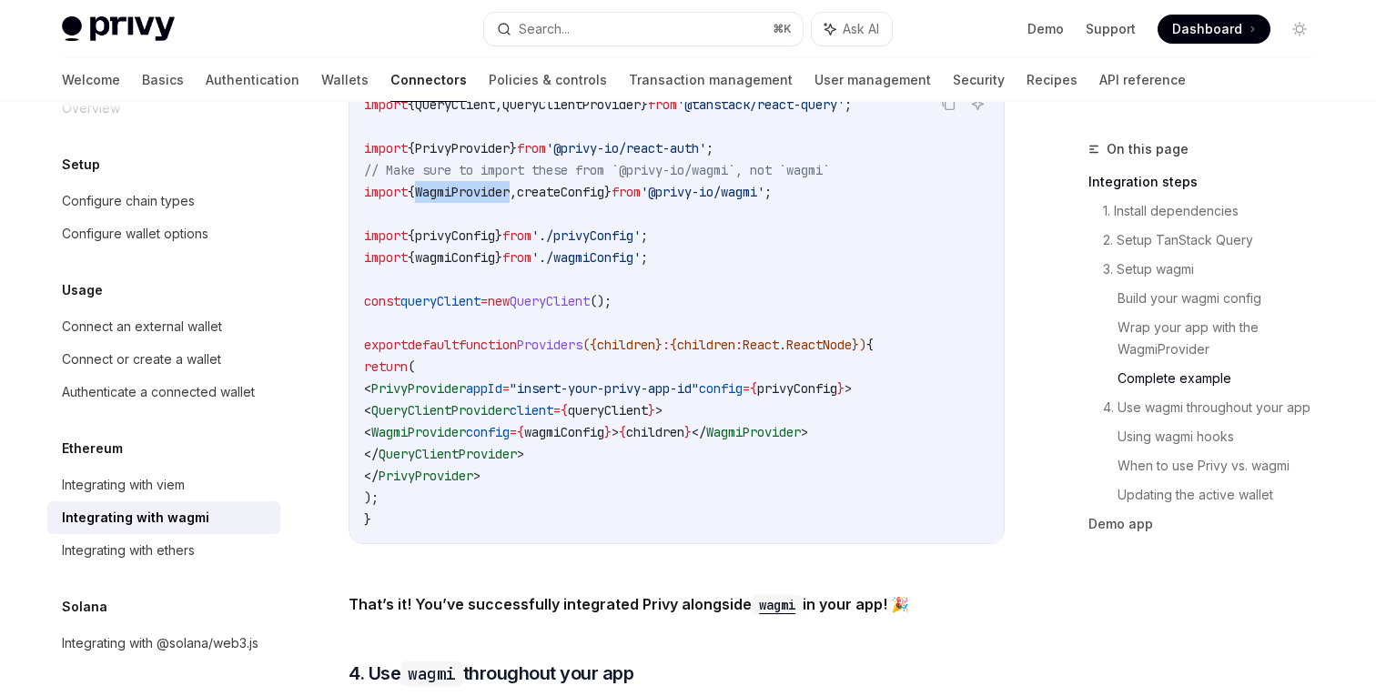
click at [480, 184] on span "WagmiProvider" at bounding box center [462, 192] width 95 height 16
